Goal: Task Accomplishment & Management: Use online tool/utility

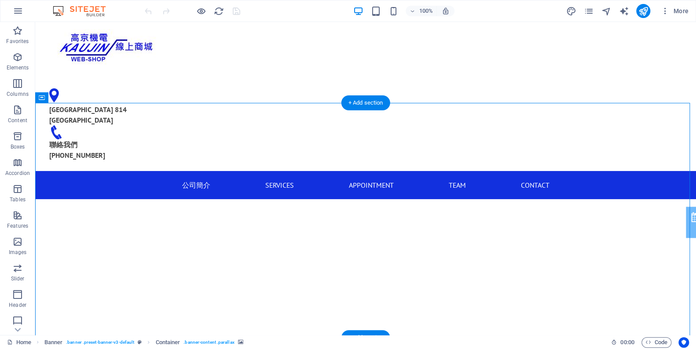
click at [125, 181] on figure at bounding box center [365, 300] width 661 height 266
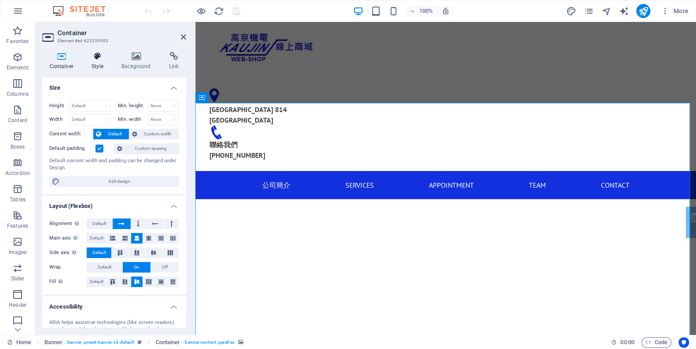
click at [99, 54] on icon at bounding box center [97, 56] width 26 height 9
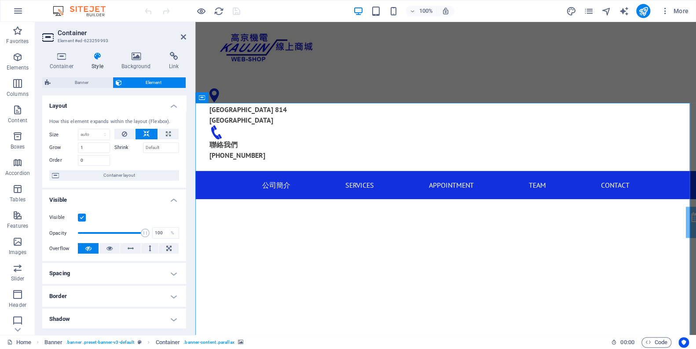
click at [130, 51] on div "Container Style Background Link Size Height Default px rem % vh vw Min. height …" at bounding box center [114, 190] width 158 height 290
drag, startPoint x: 132, startPoint y: 51, endPoint x: 138, endPoint y: 60, distance: 10.6
click at [133, 51] on div "Container Style Background Link Size Height Default px rem % vh vw Min. height …" at bounding box center [114, 190] width 158 height 290
click at [138, 60] on icon at bounding box center [136, 56] width 44 height 9
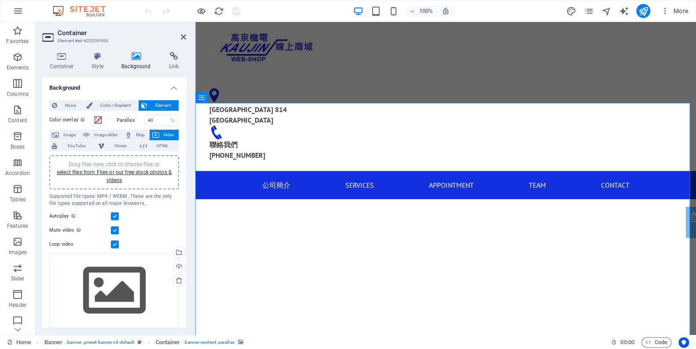
scroll to position [26, 0]
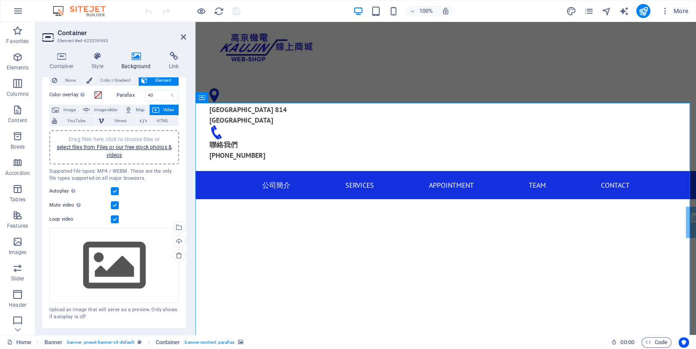
click at [118, 190] on label at bounding box center [115, 191] width 8 height 8
click at [0, 0] on input "Autoplay Autoplay is only available if muted is checked" at bounding box center [0, 0] width 0 height 0
click at [114, 189] on label at bounding box center [115, 191] width 8 height 8
click at [0, 0] on input "Autoplay Autoplay is only available if muted is checked" at bounding box center [0, 0] width 0 height 0
